Goal: Task Accomplishment & Management: Use online tool/utility

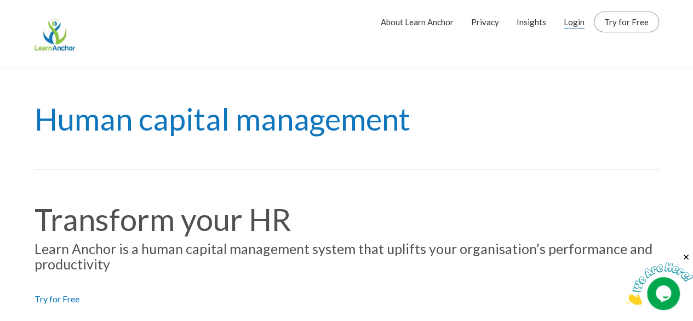
click at [569, 27] on link "Login" at bounding box center [574, 21] width 21 height 27
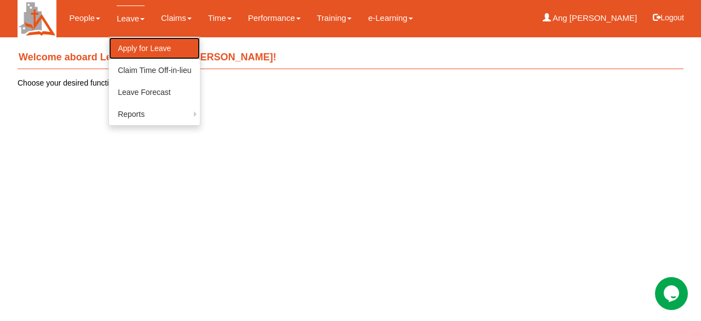
click at [131, 47] on link "Apply for Leave" at bounding box center [154, 48] width 91 height 22
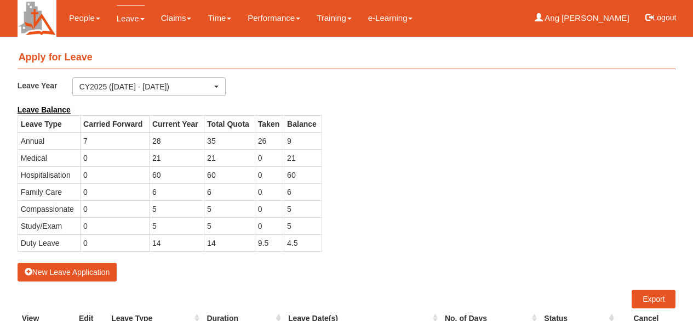
select select "50"
click at [470, 119] on div "Leave Balance Leave Type Carried Forward Current Year Total Quota Taken Balance…" at bounding box center [338, 183] width 659 height 158
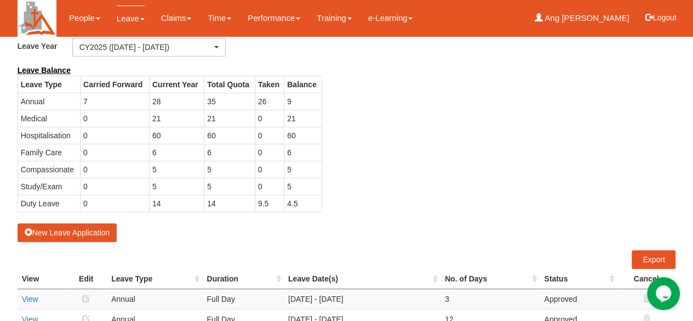
scroll to position [40, 0]
